Goal: Browse casually

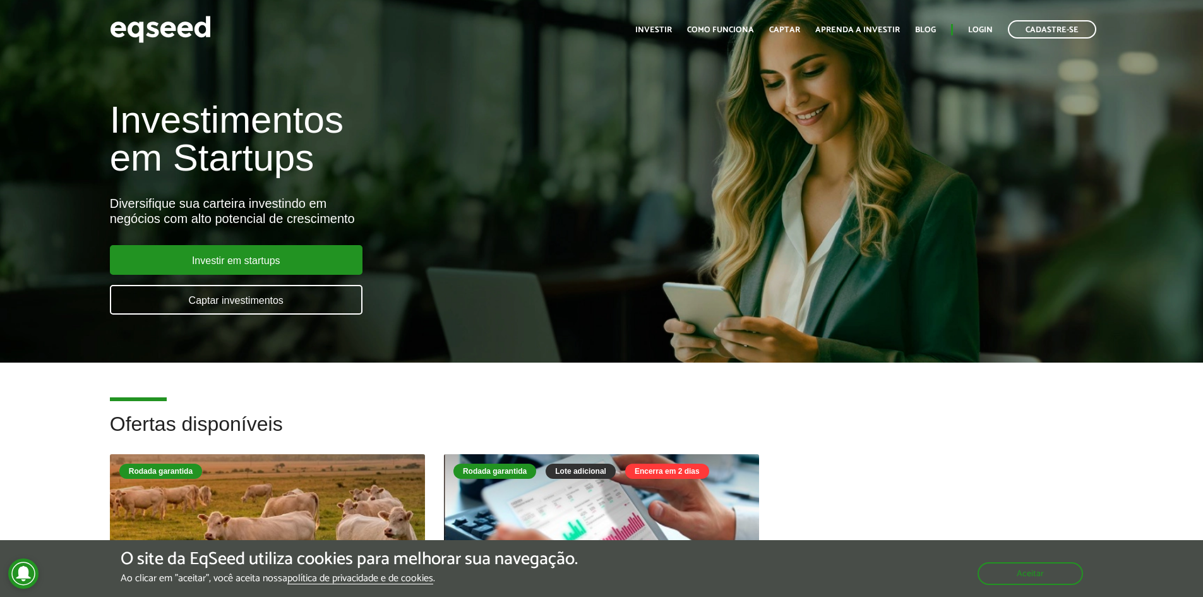
drag, startPoint x: 0, startPoint y: 0, endPoint x: 653, endPoint y: 295, distance: 716.2
click at [653, 295] on div "Investimentos em Startups Diversifique sua carteira investindo em negócios com …" at bounding box center [401, 200] width 602 height 249
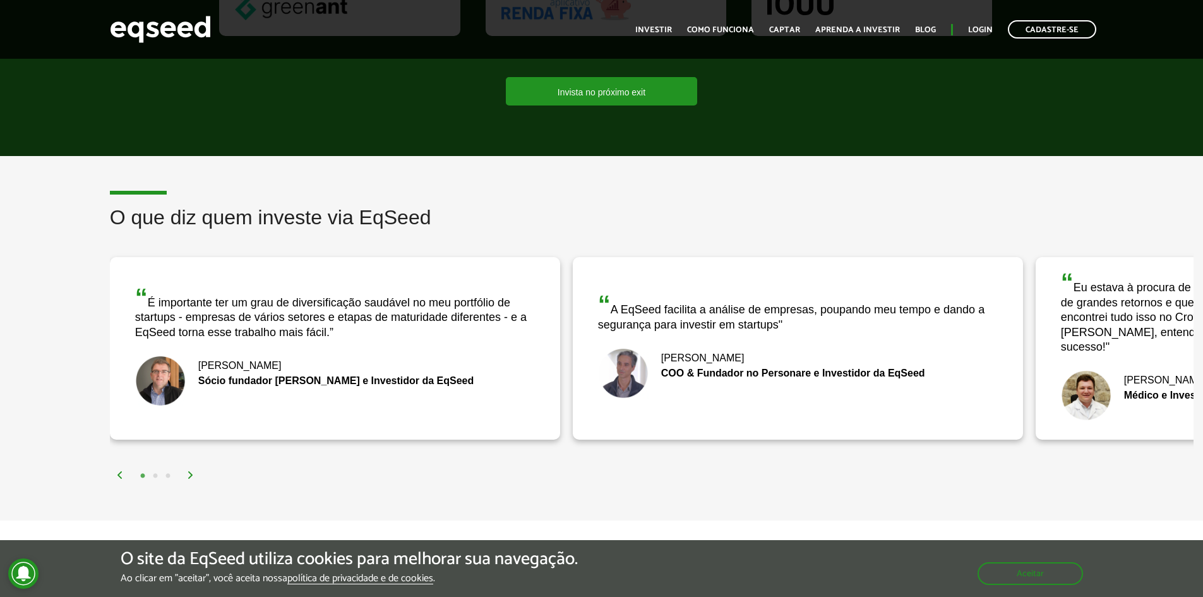
scroll to position [1832, 0]
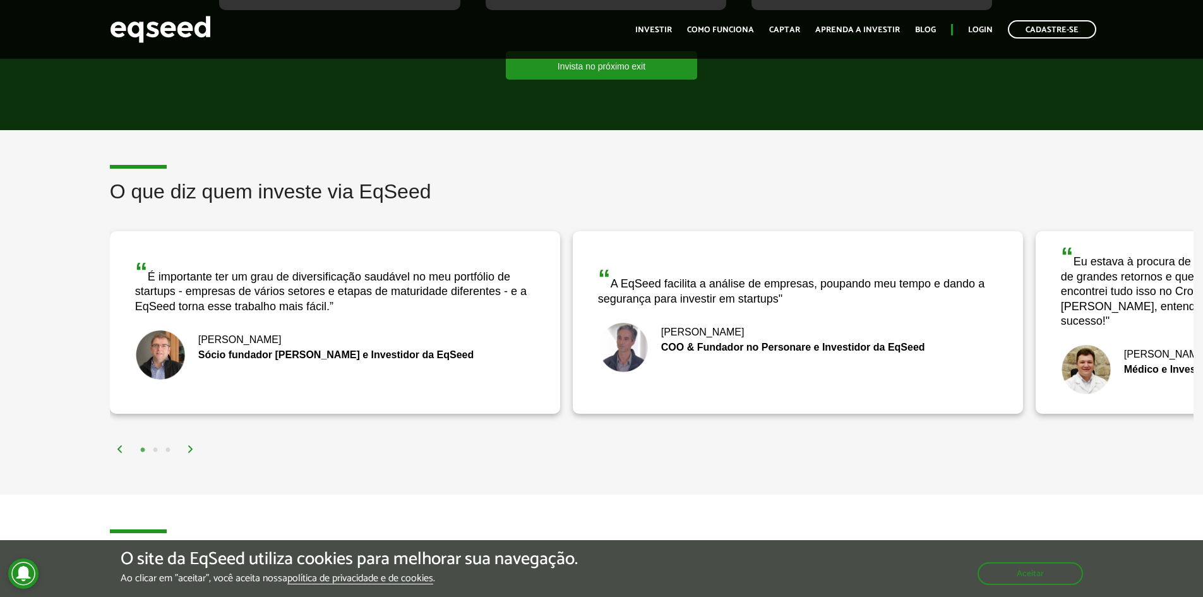
click at [191, 445] on img at bounding box center [191, 449] width 8 height 8
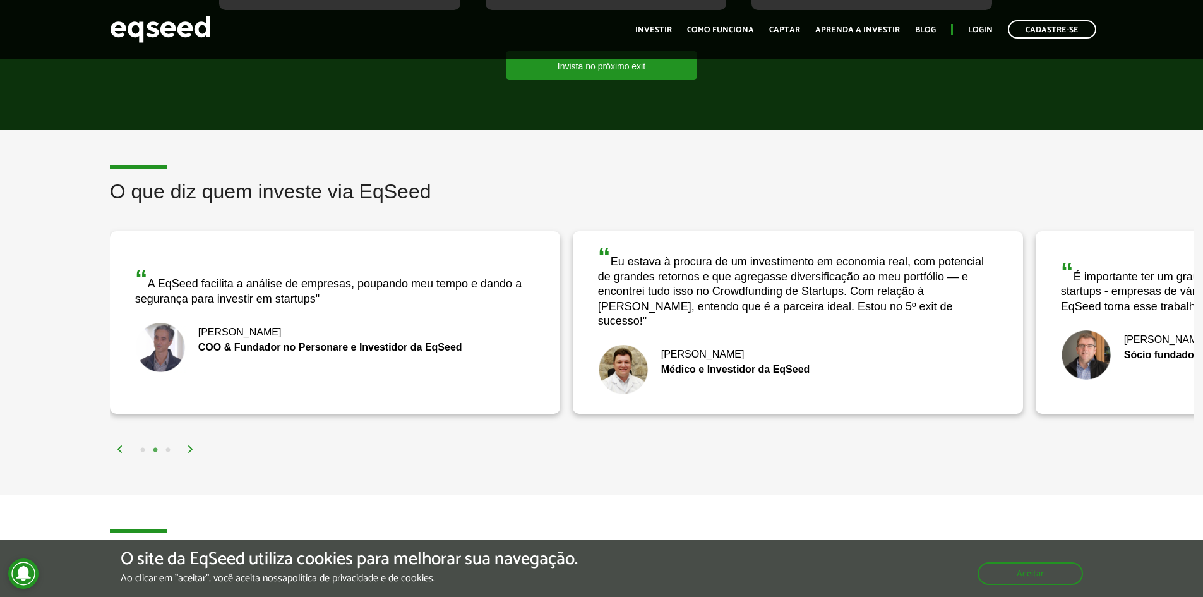
click at [191, 445] on img at bounding box center [191, 449] width 8 height 8
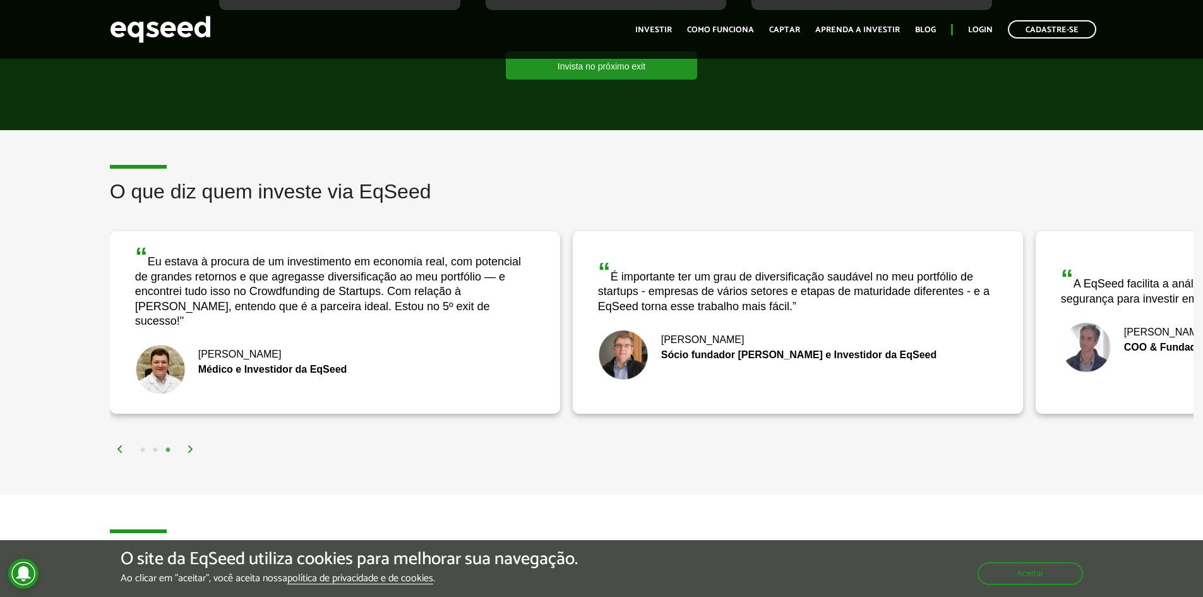
click at [191, 445] on img at bounding box center [191, 449] width 8 height 8
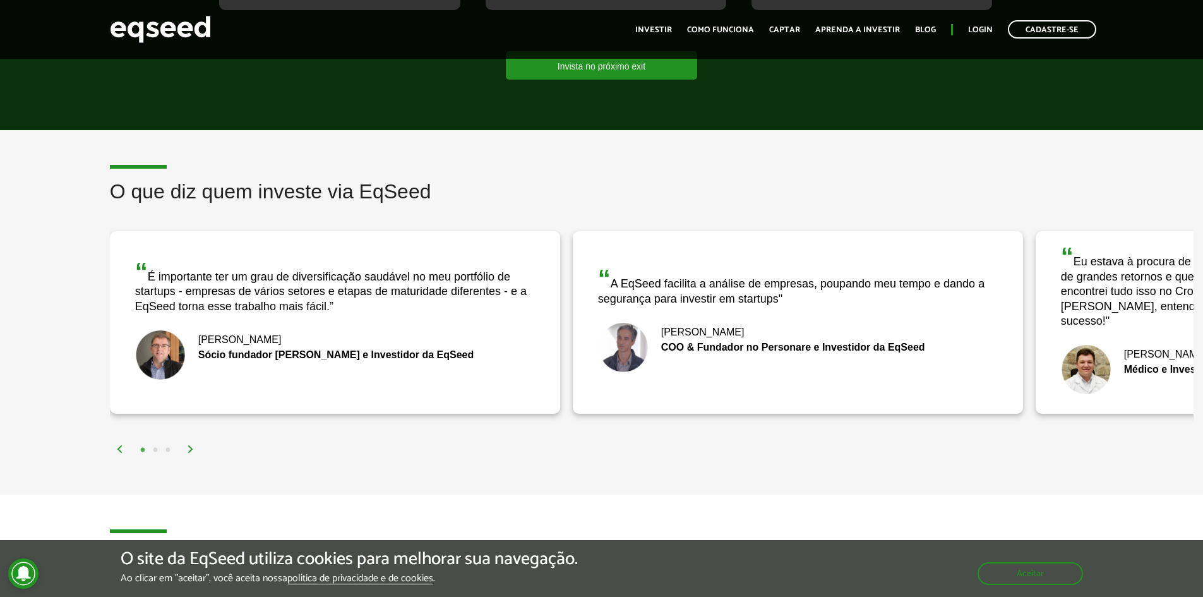
click at [191, 445] on img at bounding box center [191, 449] width 8 height 8
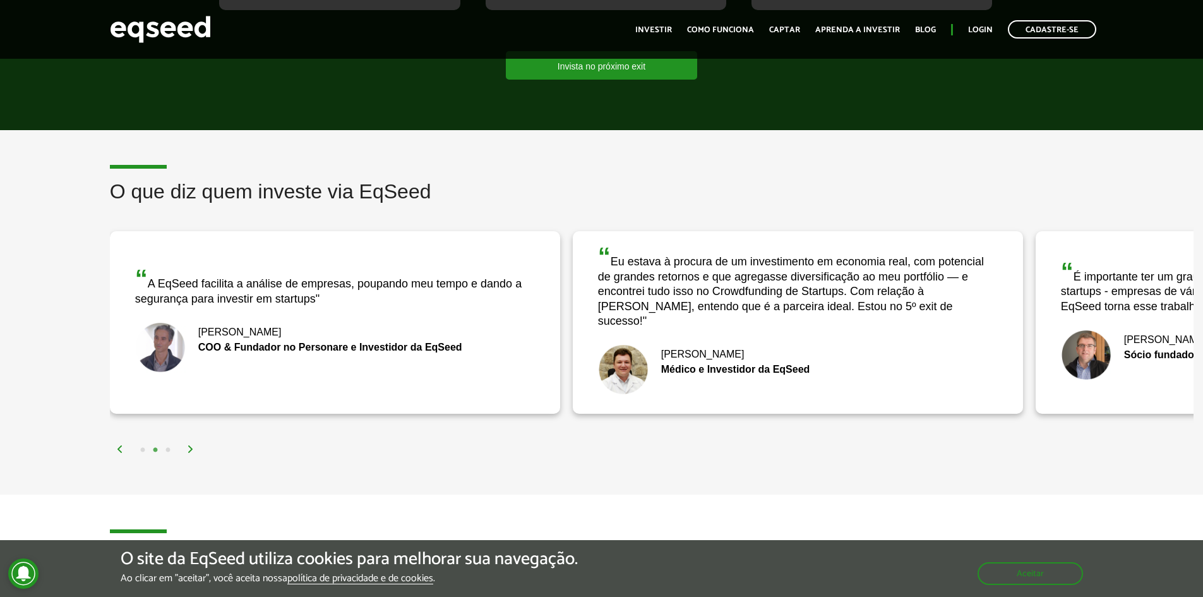
click at [191, 445] on img at bounding box center [191, 449] width 8 height 8
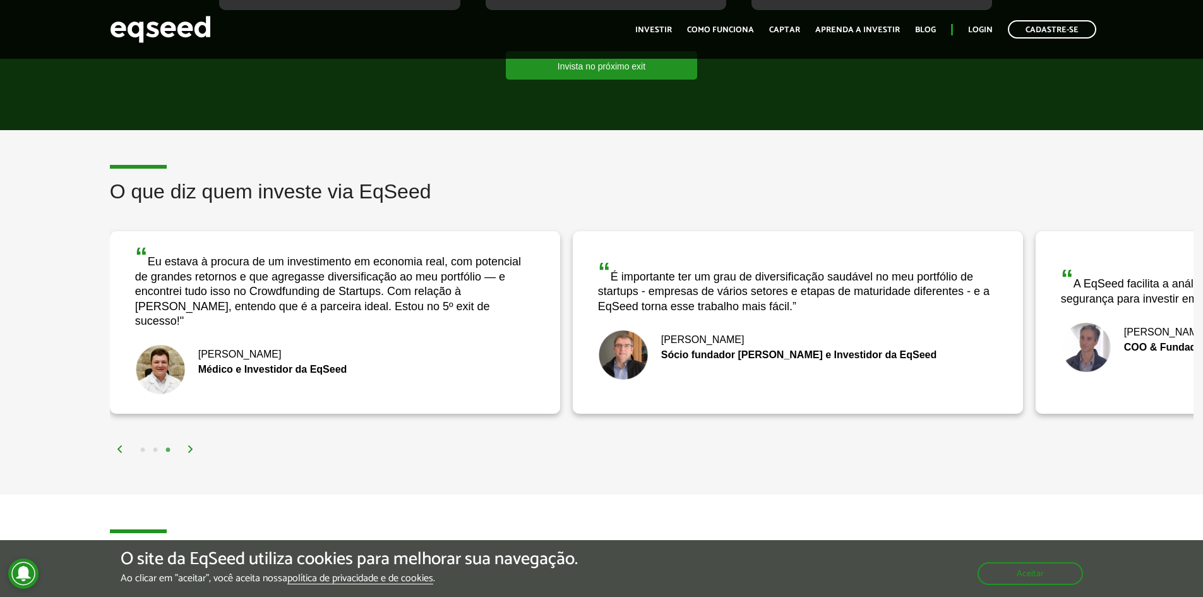
click at [191, 445] on img at bounding box center [191, 449] width 8 height 8
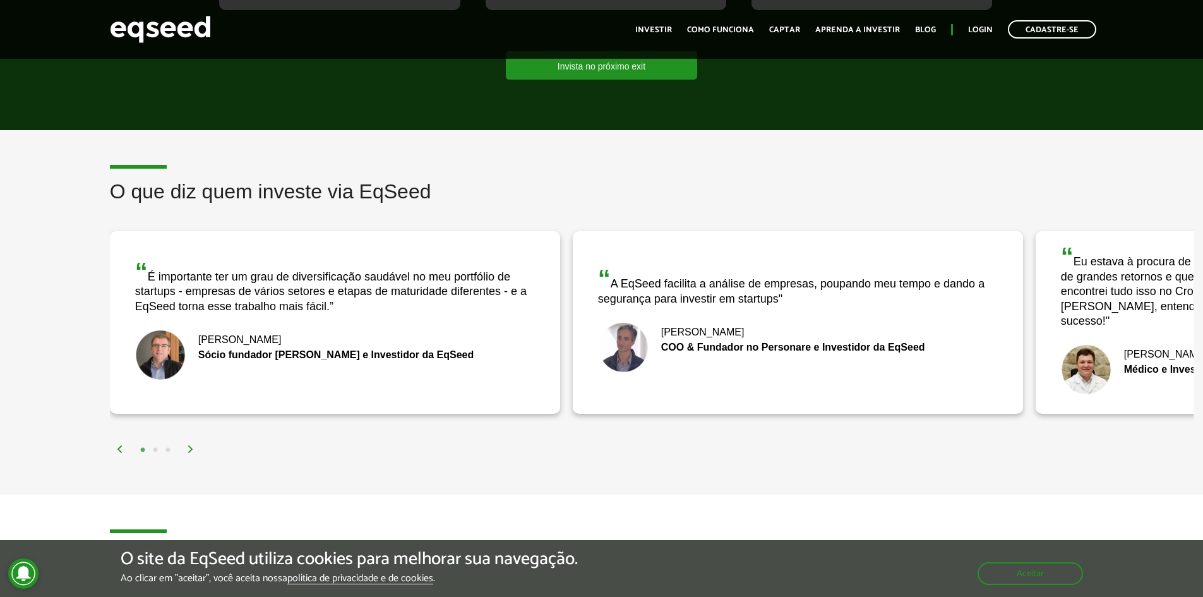
click at [191, 445] on img at bounding box center [191, 449] width 8 height 8
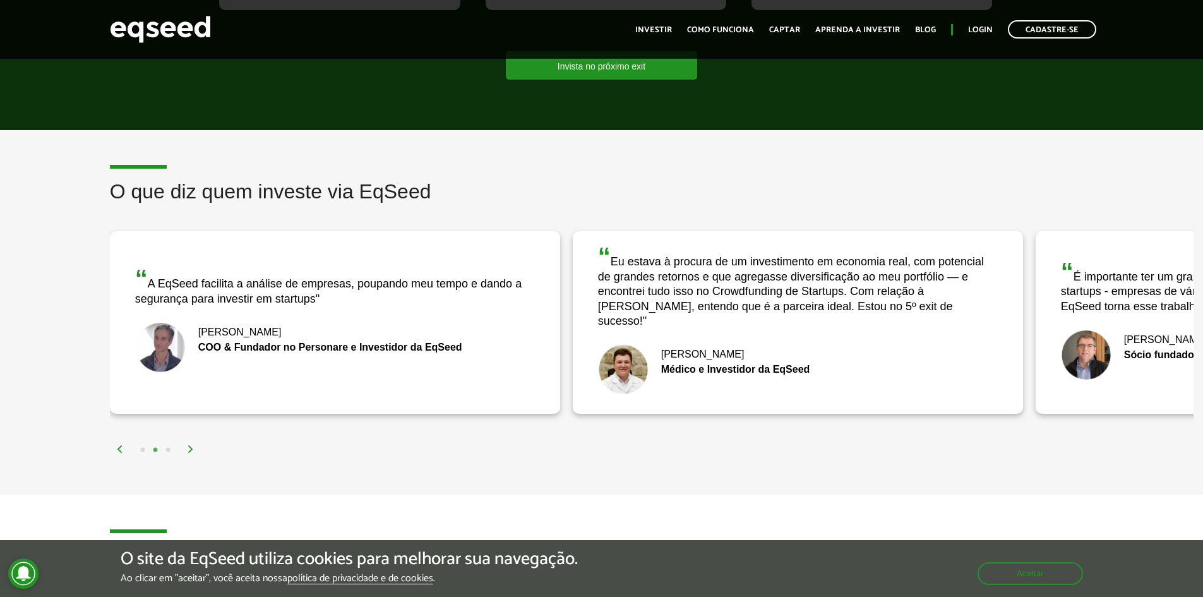
click at [191, 445] on img at bounding box center [191, 449] width 8 height 8
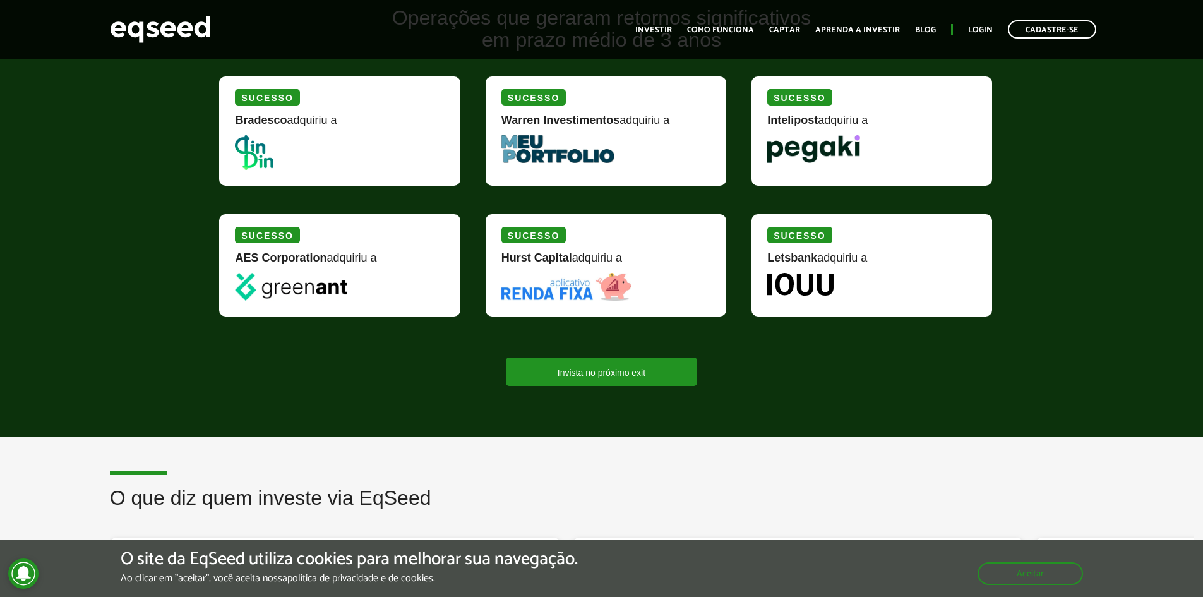
scroll to position [1453, 0]
